Goal: Transaction & Acquisition: Purchase product/service

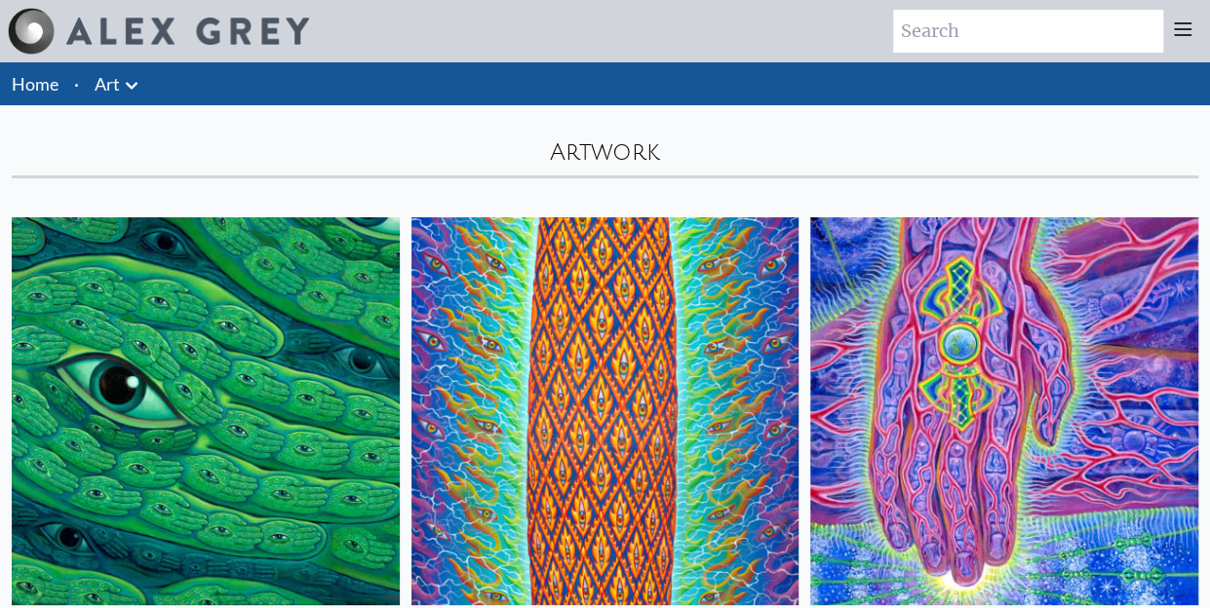
click at [131, 85] on icon at bounding box center [131, 85] width 23 height 23
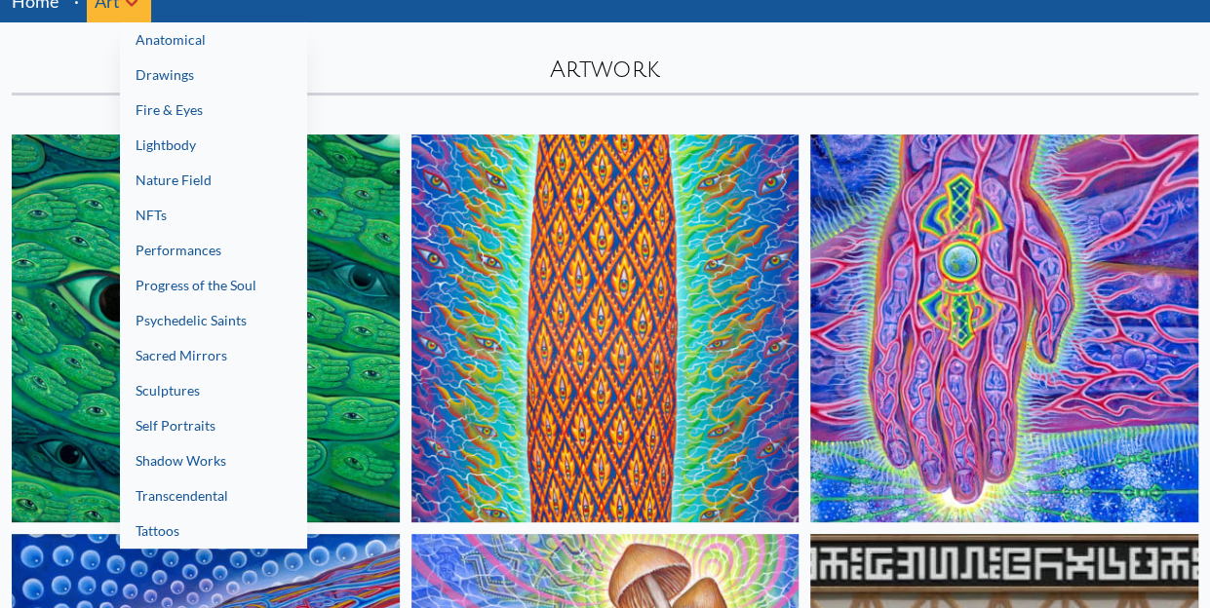
scroll to position [92, 0]
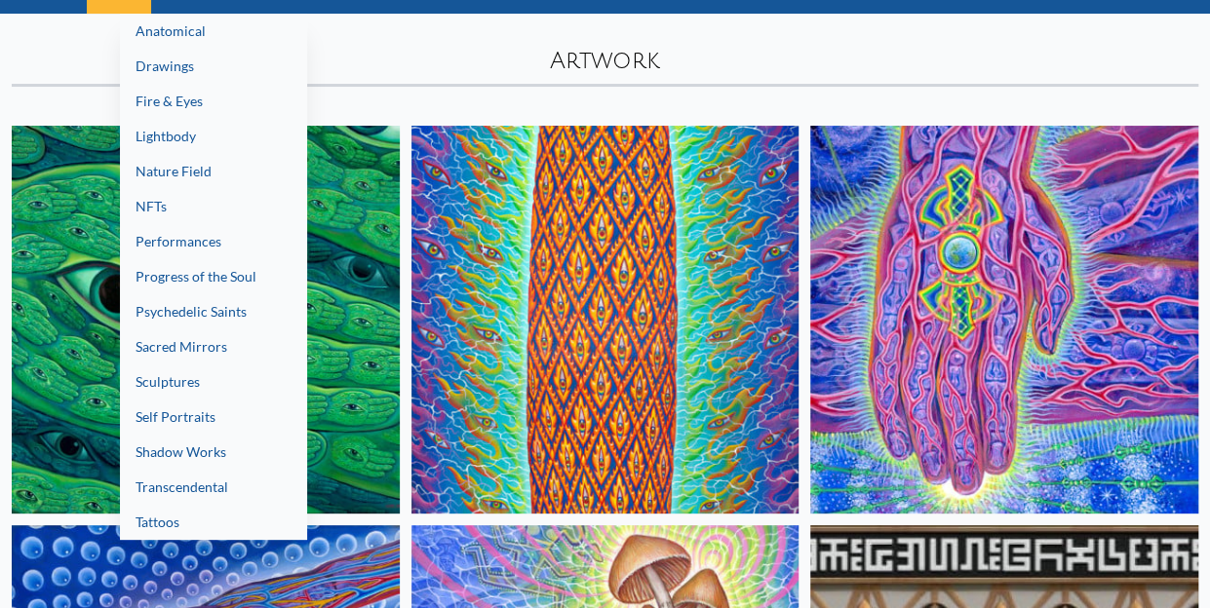
click at [193, 473] on link "Transcendental" at bounding box center [213, 487] width 187 height 35
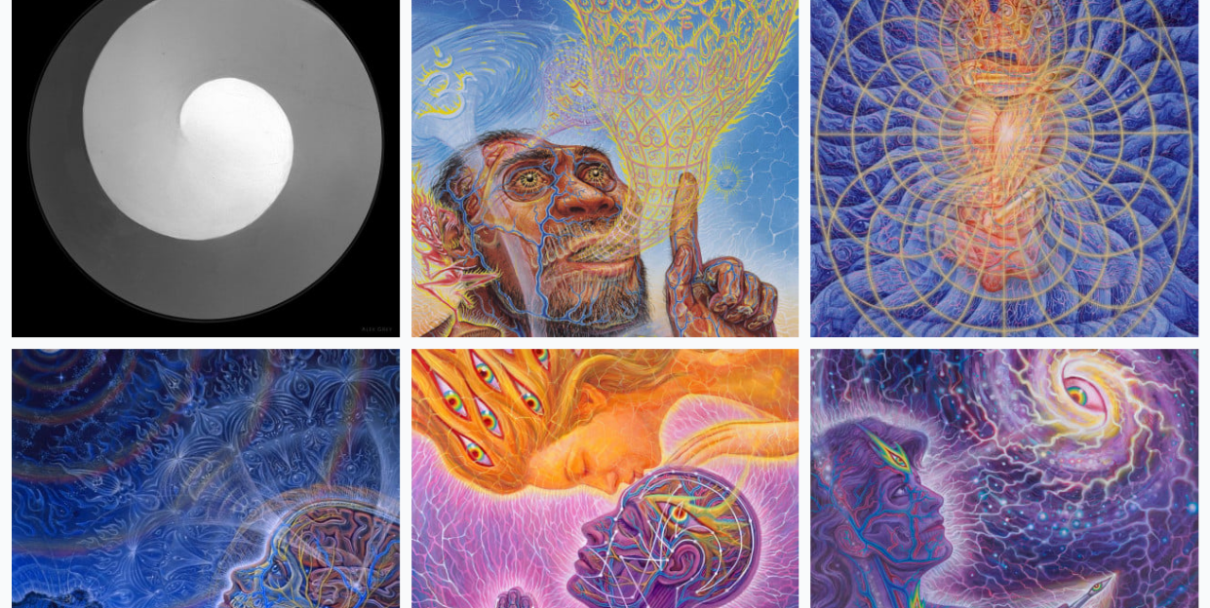
scroll to position [271, 0]
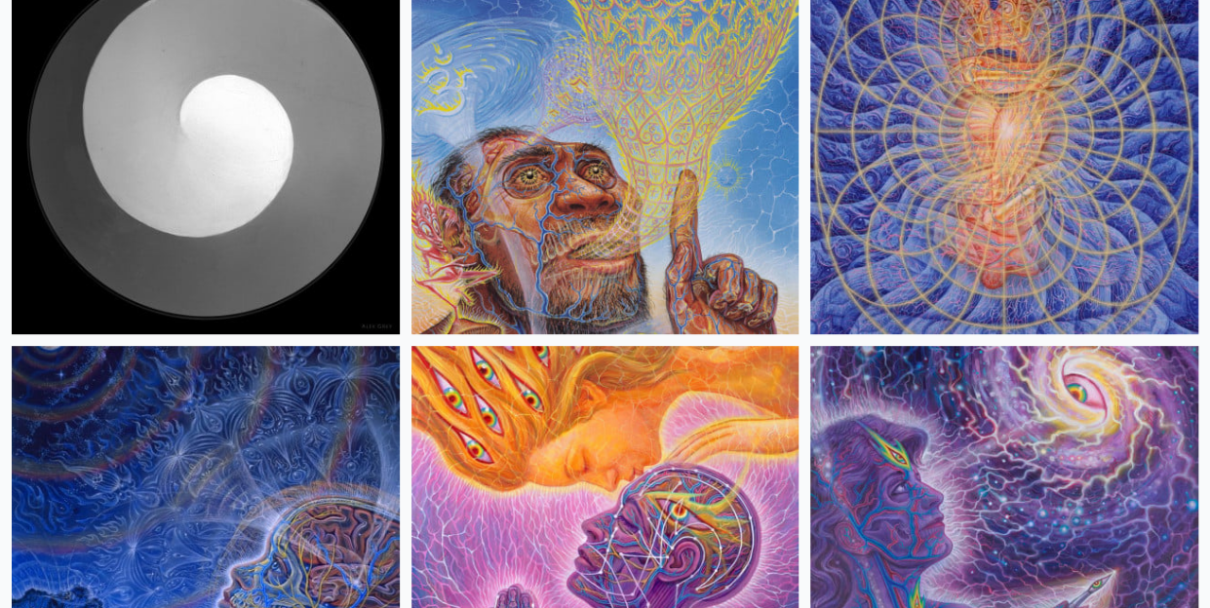
click at [627, 199] on img at bounding box center [605, 140] width 388 height 388
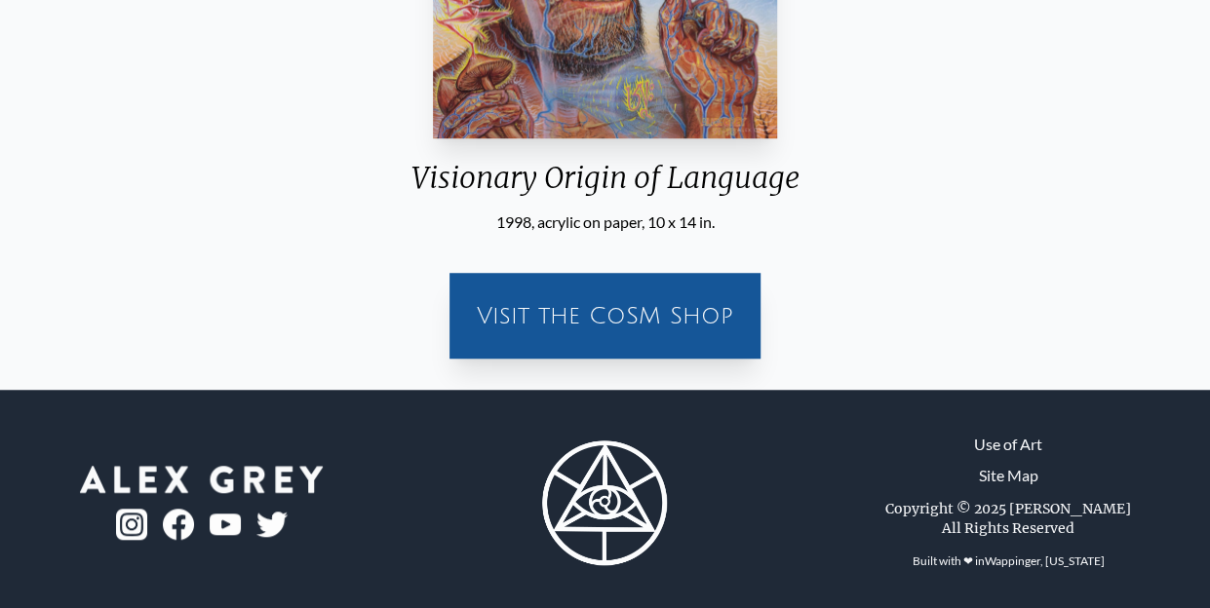
scroll to position [578, 0]
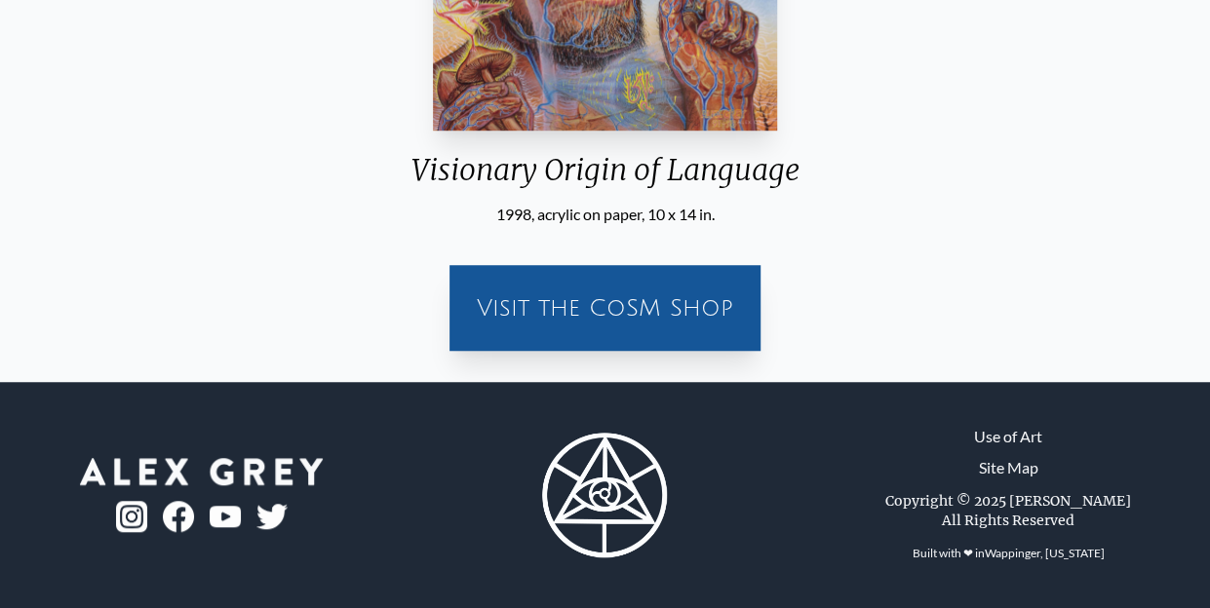
click at [636, 299] on div "Visit the CoSM Shop" at bounding box center [605, 308] width 288 height 62
